Goal: Task Accomplishment & Management: Manage account settings

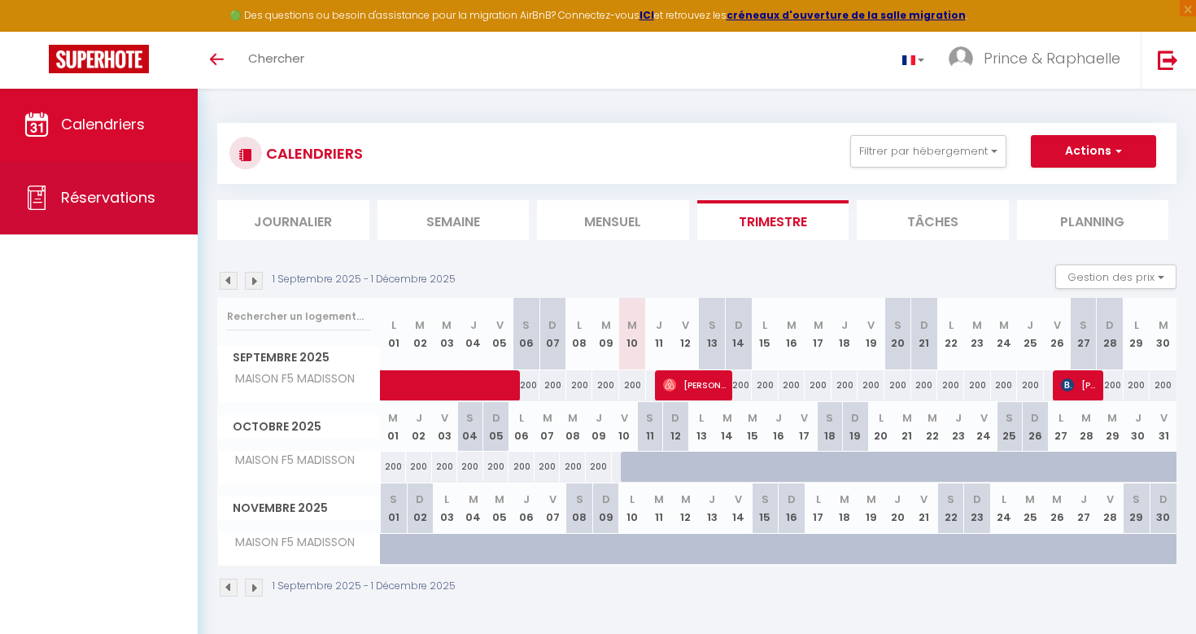
click at [133, 206] on span "Réservations" at bounding box center [108, 197] width 94 height 20
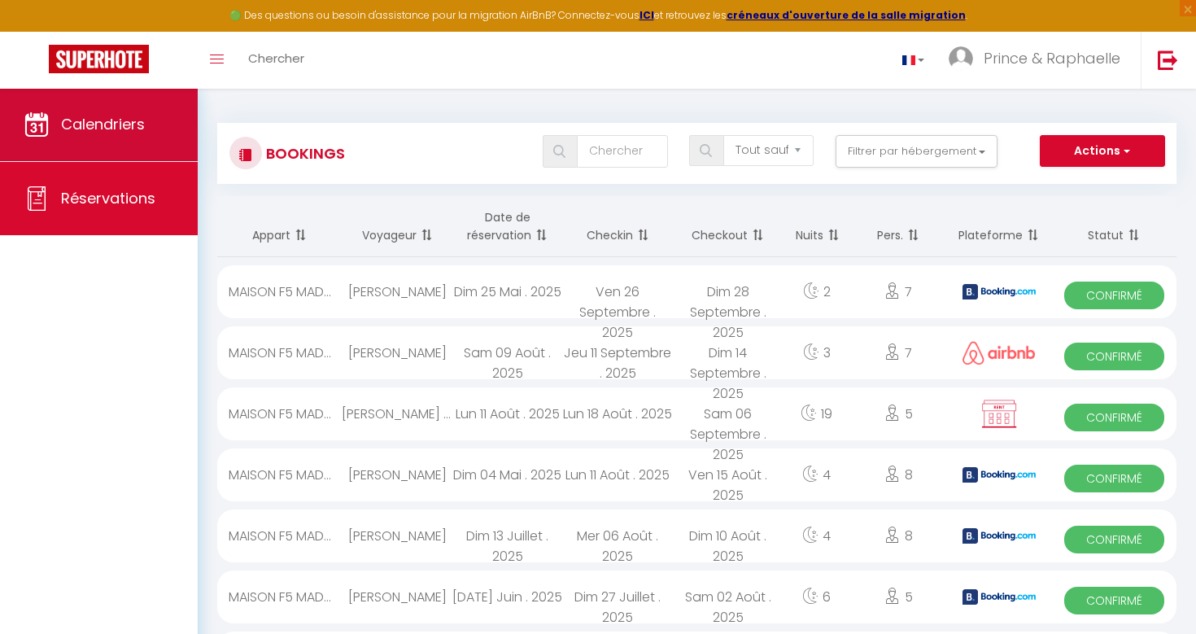
click at [125, 138] on link "Calendriers" at bounding box center [99, 124] width 198 height 73
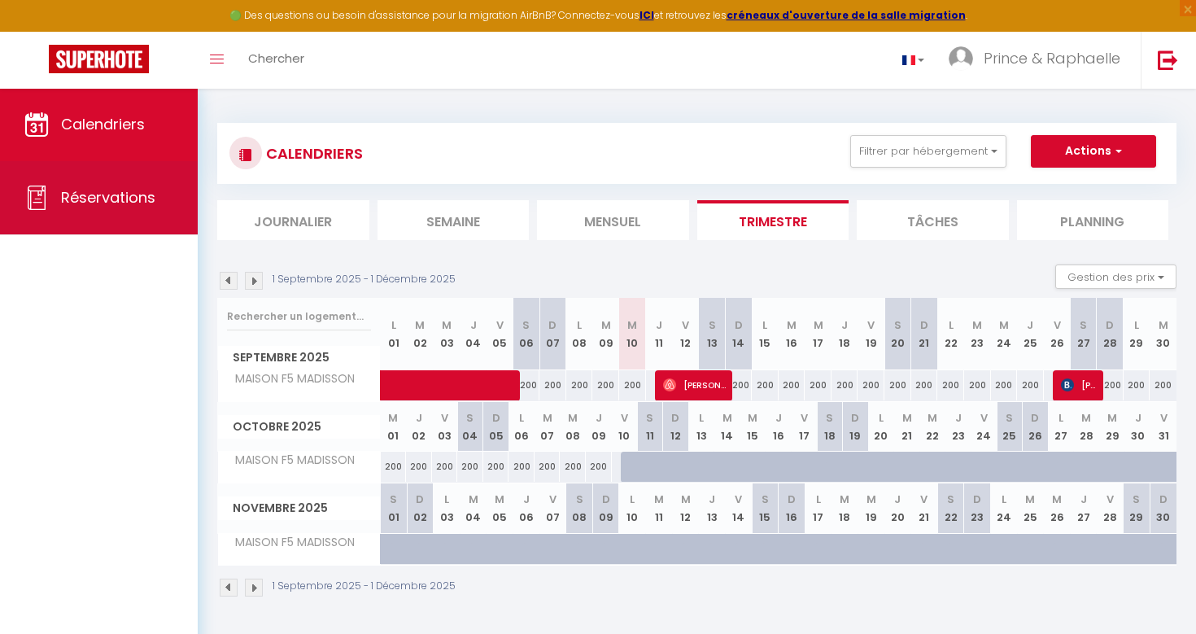
click at [160, 207] on link "Réservations" at bounding box center [99, 197] width 198 height 73
select select "not_cancelled"
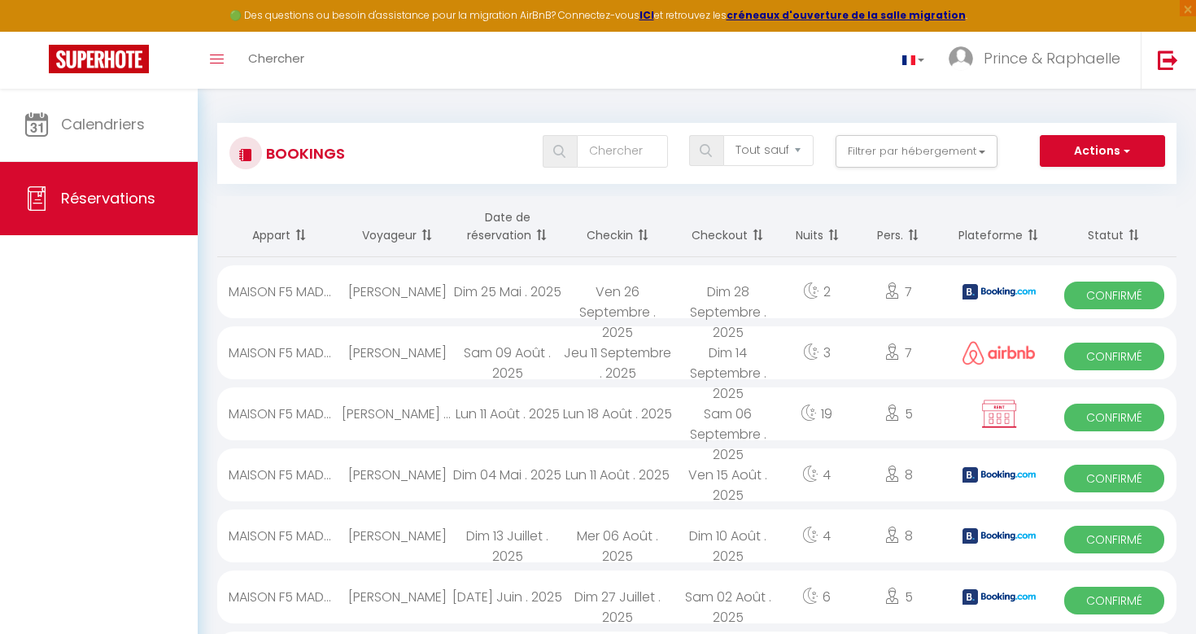
click at [682, 354] on div "Dim 14 Septembre . 2025" at bounding box center [728, 352] width 111 height 53
select select "OK"
select select "0"
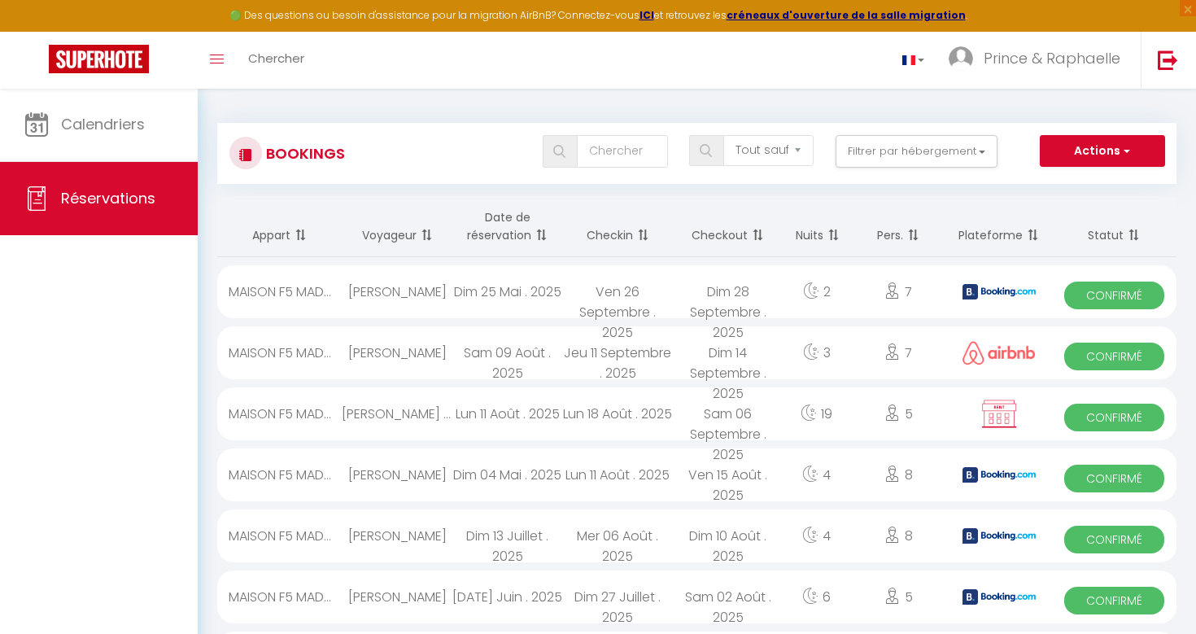
select select "1"
select select
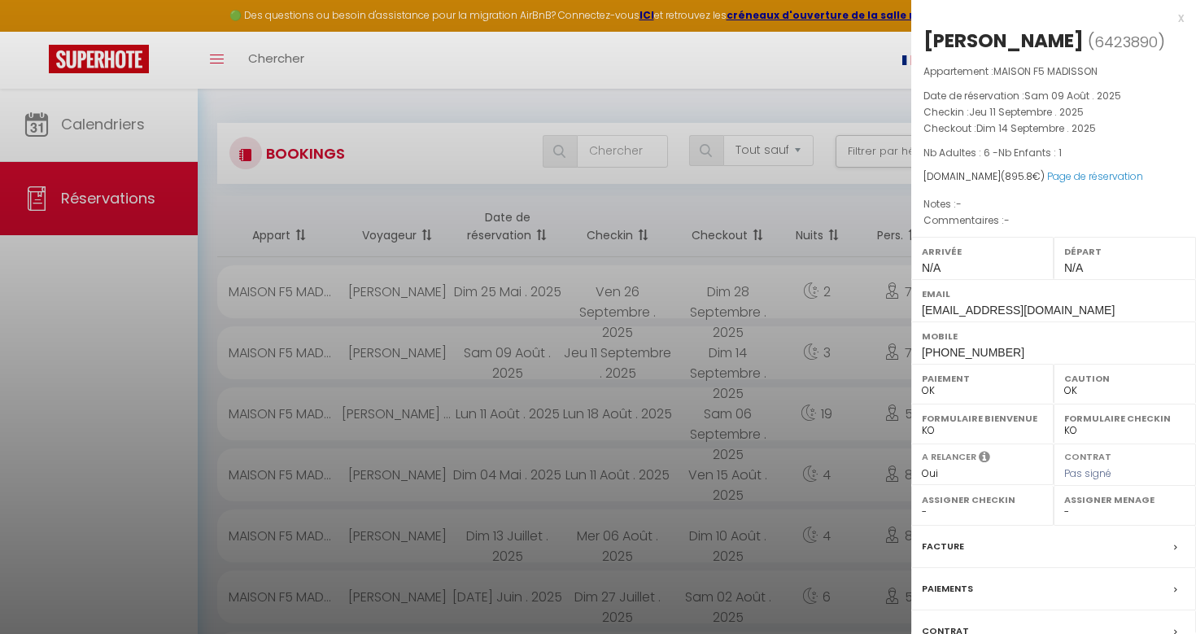
click at [135, 133] on div at bounding box center [598, 317] width 1196 height 634
